Goal: Navigation & Orientation: Find specific page/section

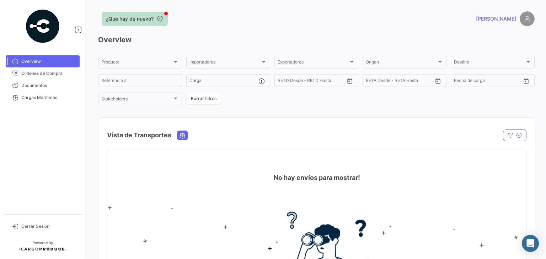
click at [142, 18] on span "¿Qué hay de nuevo?" at bounding box center [130, 18] width 48 height 7
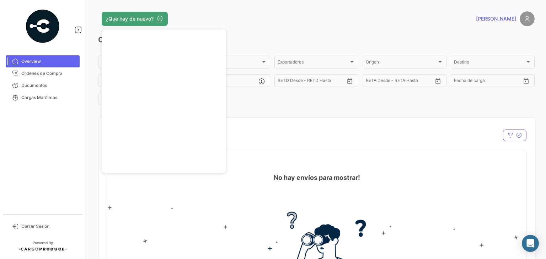
click at [262, 24] on div "¿Qué hay de nuevo?" at bounding box center [218, 19] width 240 height 14
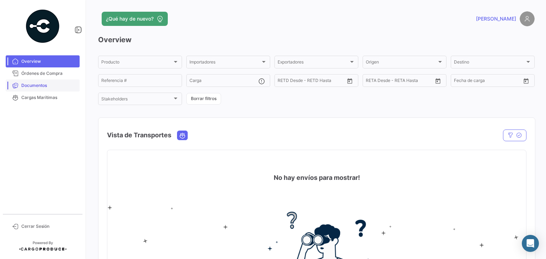
click at [28, 85] on span "Documentos" at bounding box center [48, 85] width 55 height 6
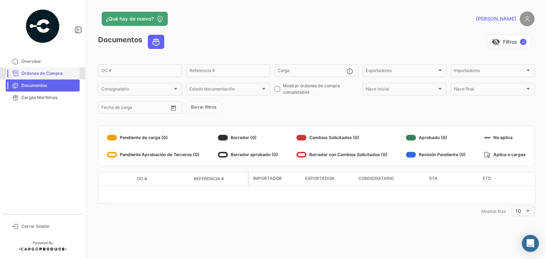
click at [34, 74] on span "Órdenes de Compra" at bounding box center [48, 73] width 55 height 6
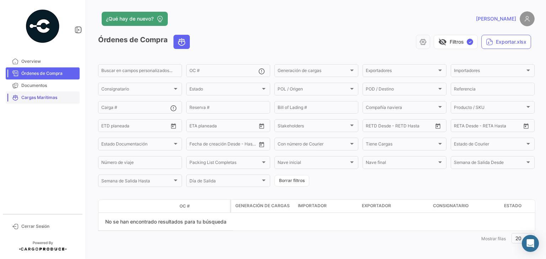
click at [49, 99] on span "Cargas Marítimas" at bounding box center [48, 98] width 55 height 6
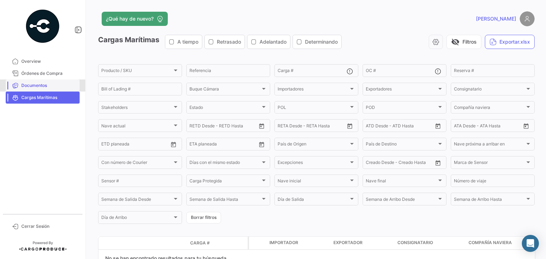
click at [38, 86] on span "Documentos" at bounding box center [48, 85] width 55 height 6
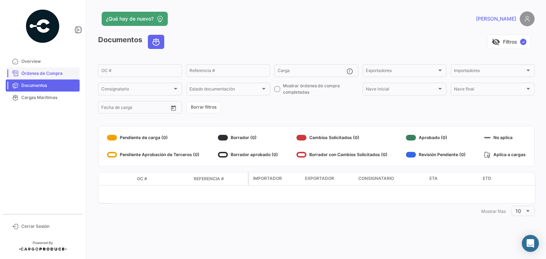
click at [38, 76] on span "Órdenes de Compra" at bounding box center [48, 73] width 55 height 6
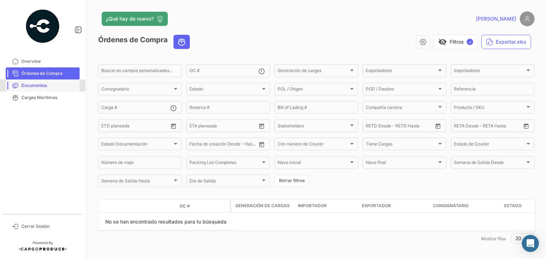
click at [47, 87] on span "Documentos" at bounding box center [48, 85] width 55 height 6
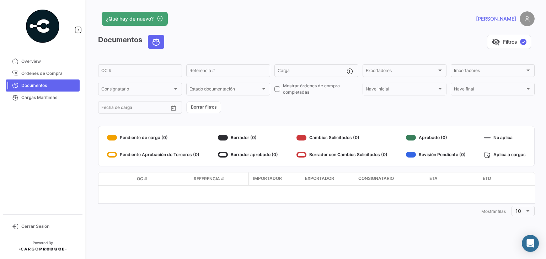
click at [509, 19] on span "[PERSON_NAME]" at bounding box center [496, 18] width 40 height 7
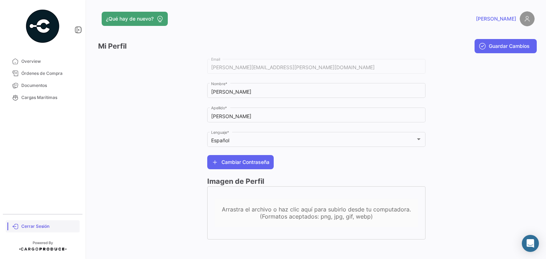
click at [34, 226] on span "Cerrar Sesión" at bounding box center [48, 226] width 55 height 6
